Goal: Find specific fact: Find specific fact

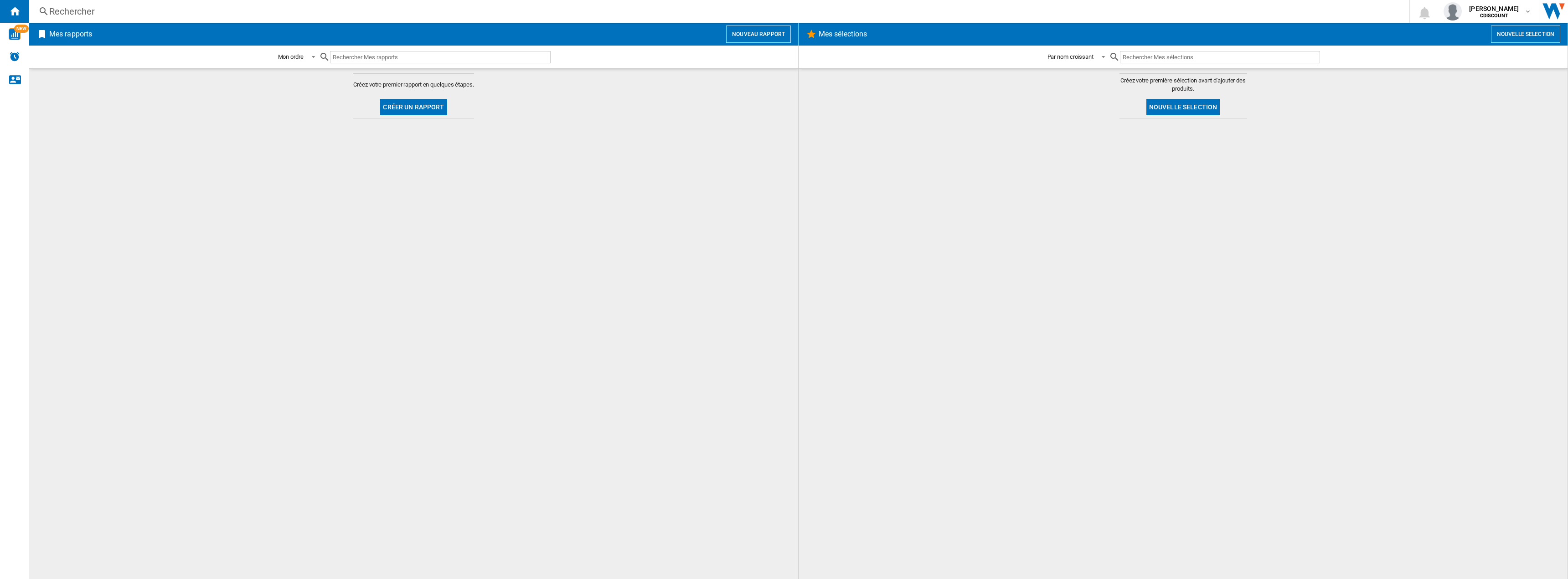
click at [112, 10] on div "Rechercher" at bounding box center [717, 11] width 1336 height 13
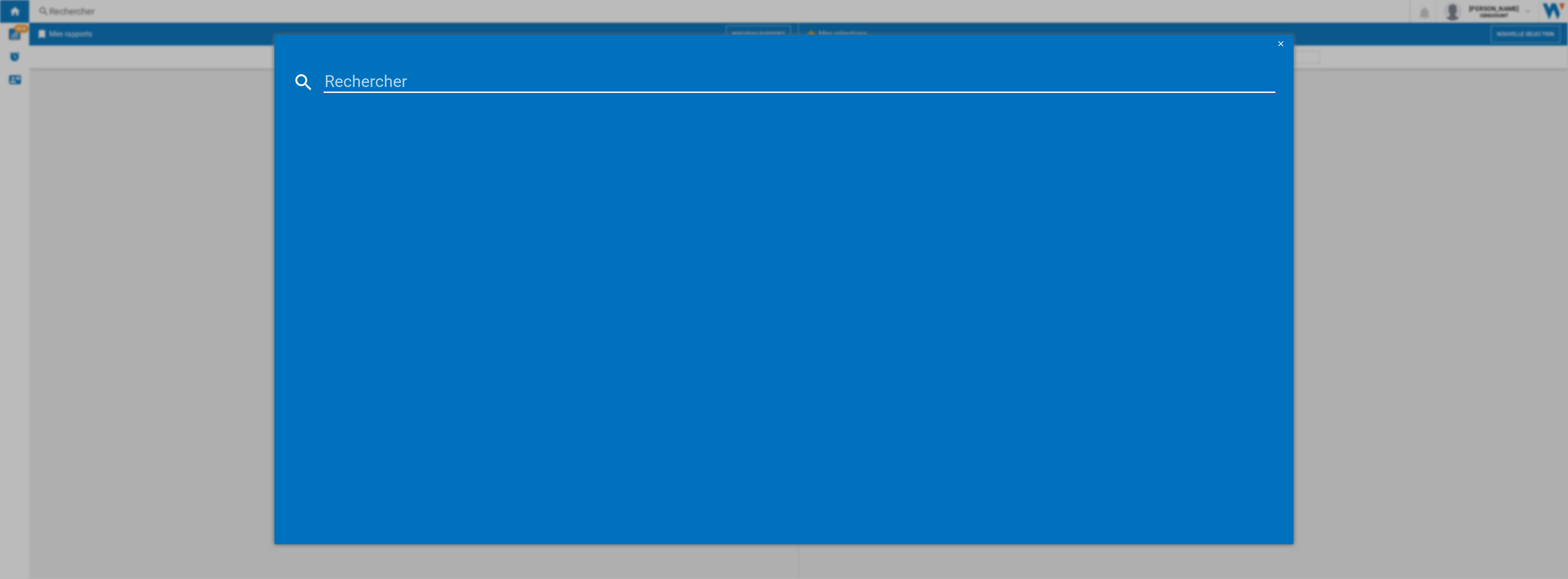
click at [387, 87] on input at bounding box center [799, 82] width 952 height 22
paste input "lan3181860550854"
type input "lan3181860550854"
click at [488, 80] on input "lan3181860550854" at bounding box center [799, 82] width 952 height 22
